Goal: Check status: Check status

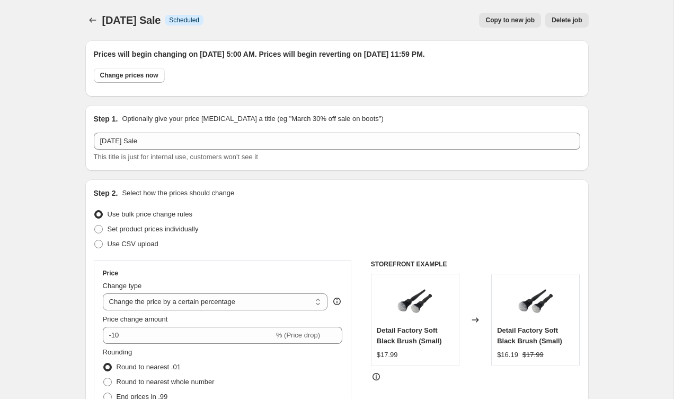
select select "percentage"
select select "collection"
select select "vendor"
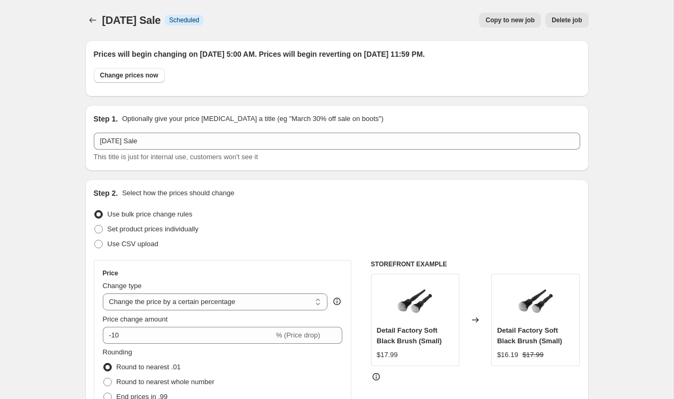
select select "vendor"
select select "tag"
select select "vendor"
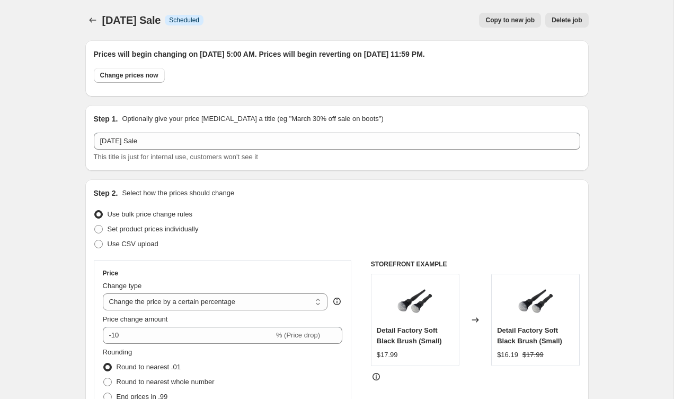
select select "vendor"
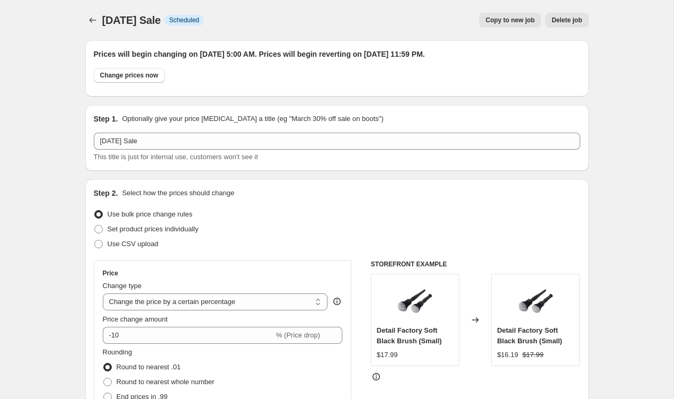
select select "vendor"
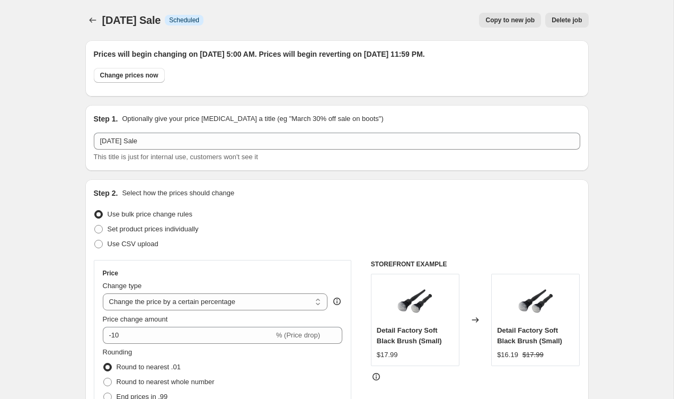
select select "vendor"
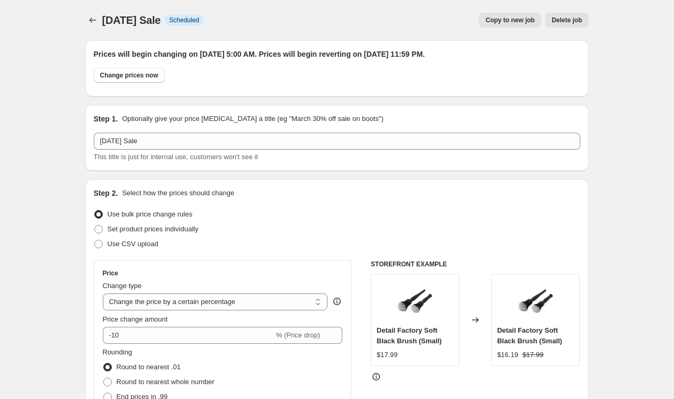
select select "vendor"
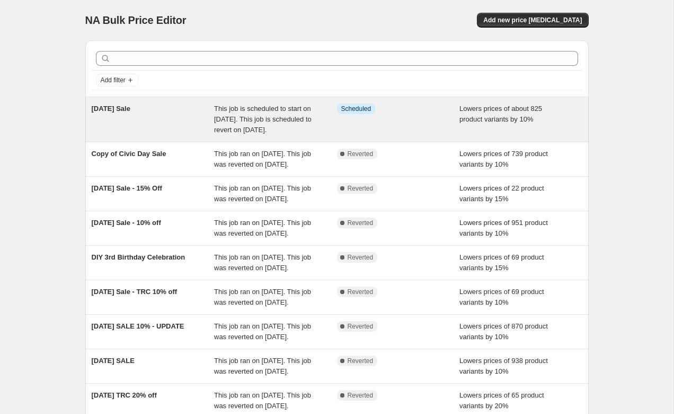
click at [232, 123] on span "This job is scheduled to start on [DATE]. This job is scheduled to revert on [D…" at bounding box center [263, 118] width 98 height 29
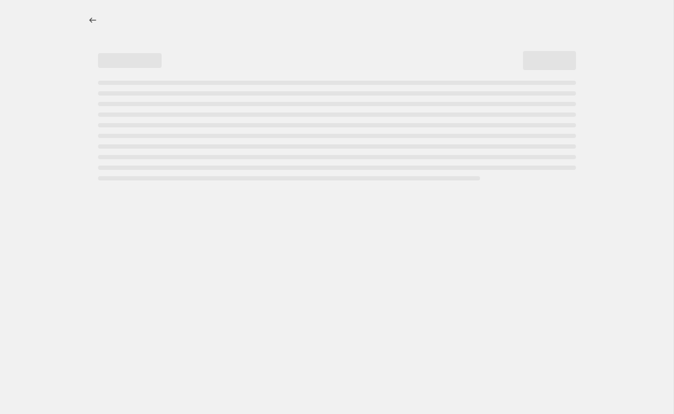
select select "percentage"
select select "collection"
select select "vendor"
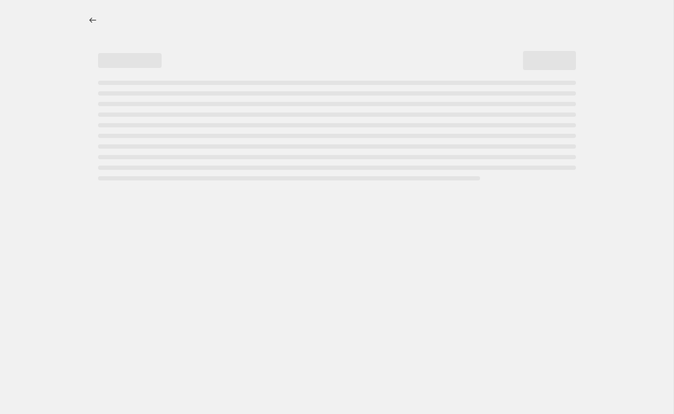
select select "vendor"
select select "tag"
select select "vendor"
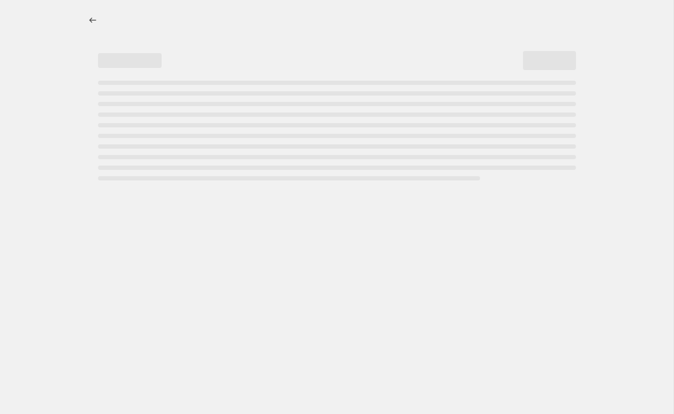
select select "vendor"
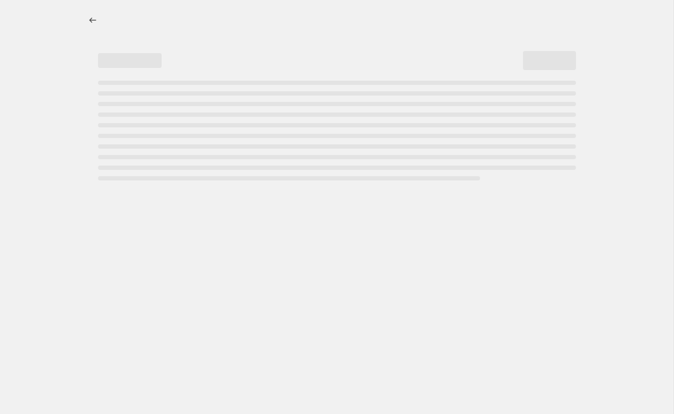
select select "vendor"
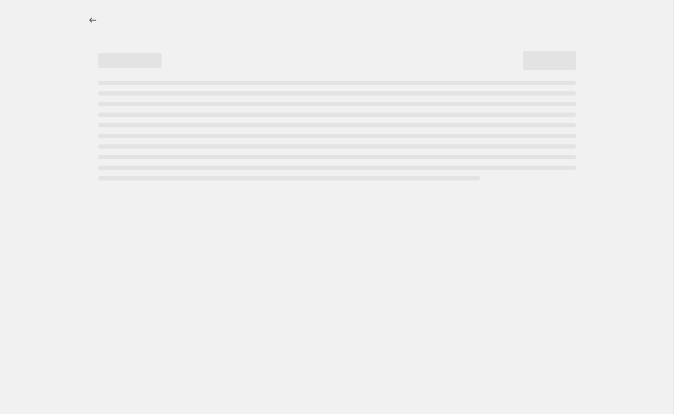
select select "vendor"
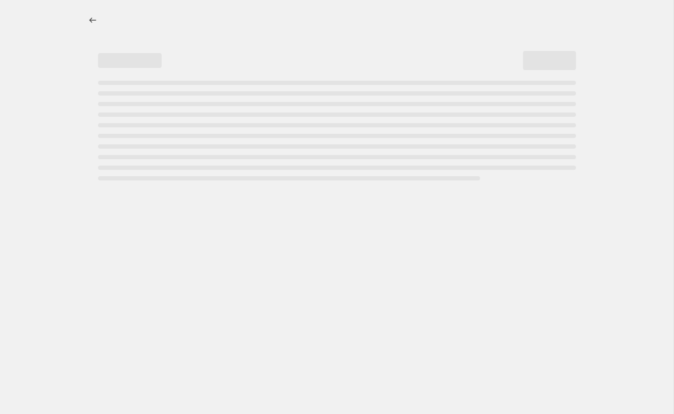
select select "vendor"
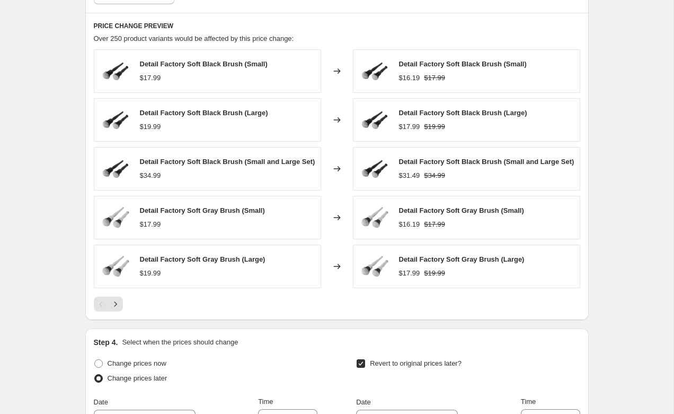
scroll to position [1380, 0]
